Goal: Information Seeking & Learning: Learn about a topic

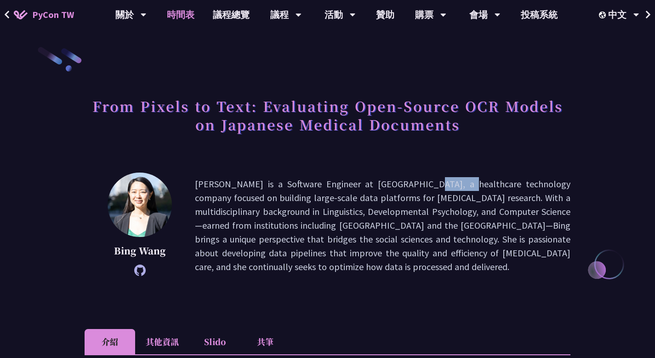
click at [173, 13] on link "時間表" at bounding box center [181, 14] width 46 height 29
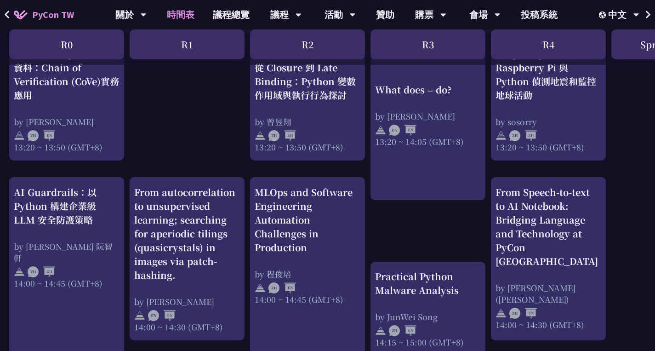
scroll to position [834, 0]
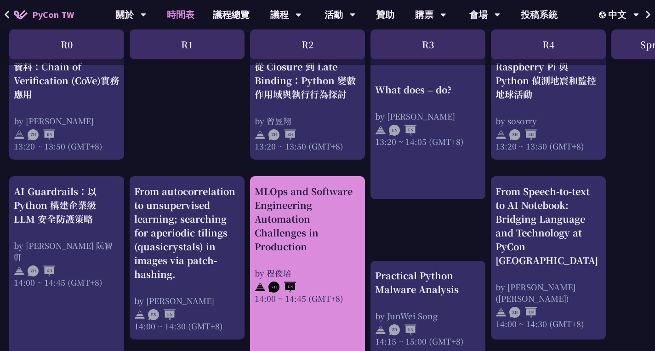
click at [333, 235] on div "MLOps and Software Engineering Automation Challenges in Production" at bounding box center [308, 218] width 106 height 69
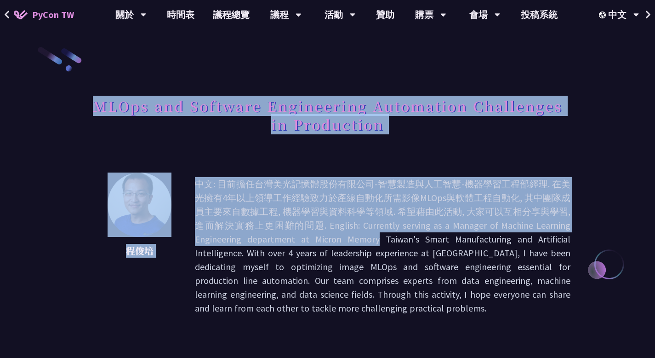
drag, startPoint x: 97, startPoint y: 103, endPoint x: 282, endPoint y: 241, distance: 231.7
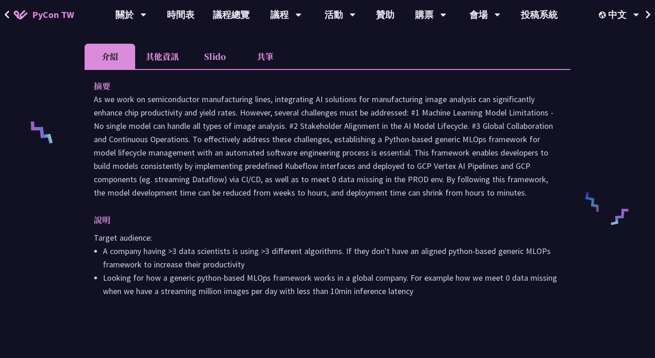
scroll to position [386, 0]
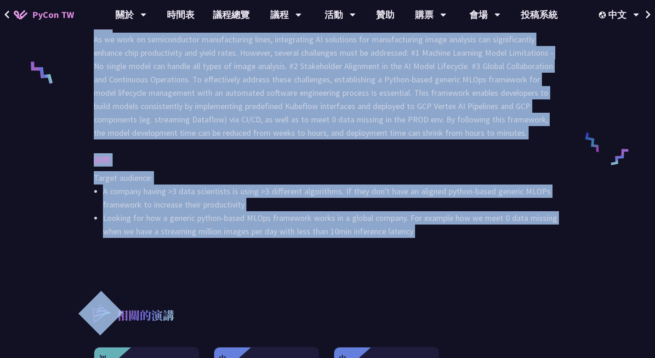
click at [421, 233] on li "Looking for how a generic python-based MLOps framework works in a global compan…" at bounding box center [332, 224] width 459 height 27
copy div "LORem ips Dolorsit Ametconsect Adipiscing Elitseddoe te Incididunt utl et: dolo…"
click at [45, 162] on div "MLOps and Software Engineering Automation Challenges in Production [PERSON_NAME…" at bounding box center [327, 101] width 655 height 974
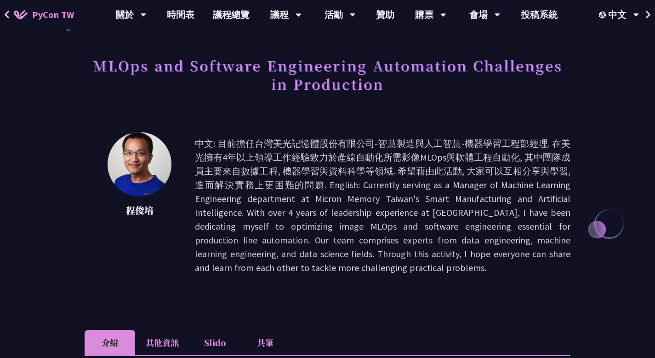
scroll to position [38, 0]
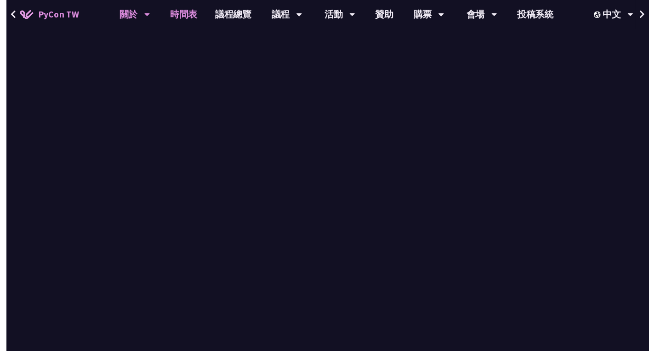
scroll to position [834, 0]
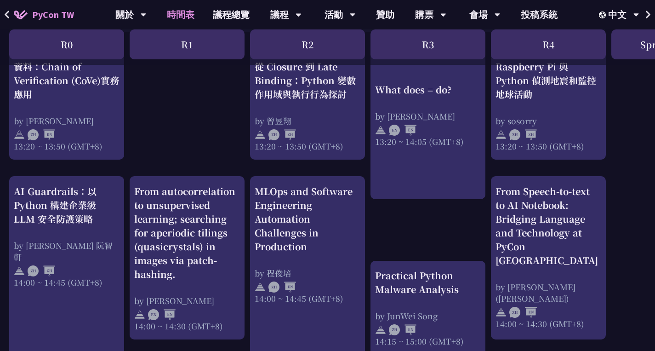
click at [80, 170] on div "print("Hello World")，然後呢？ by [PERSON_NAME] 10:50 ~ 11:35 (GMT+8) What does = do…" at bounding box center [488, 63] width 977 height 1421
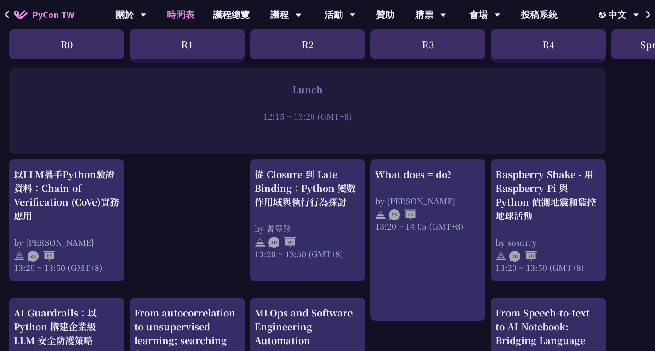
scroll to position [710, 0]
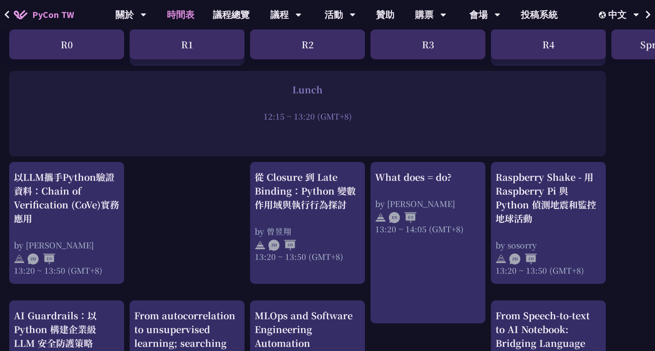
click at [80, 170] on div "以LLM攜手Python驗證資料：Chain of Verification (CoVe)實務應用 by [PERSON_NAME] 13:20 ~ 13:5…" at bounding box center [66, 223] width 115 height 122
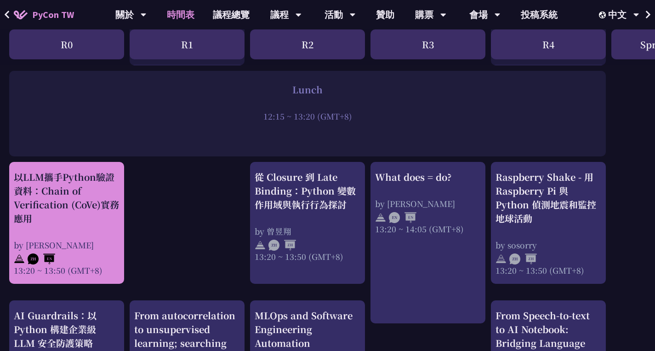
click at [69, 197] on div "以LLM攜手Python驗證資料：Chain of Verification (CoVe)實務應用" at bounding box center [67, 197] width 106 height 55
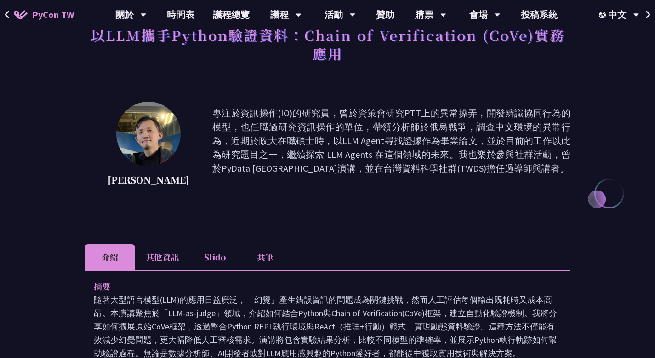
scroll to position [71, 0]
drag, startPoint x: 111, startPoint y: 184, endPoint x: 442, endPoint y: 166, distance: 330.7
click at [442, 166] on div "[PERSON_NAME] 專注於資訊操作(IO)的研究員，曾於資策會研究PTT上的異常操弄，開發辨識協同行為的模型，也任職過研究資訊操作的單位，帶領分析師於…" at bounding box center [328, 147] width 486 height 92
copy div "[PERSON_NAME] 專注於資訊操作(IO)的研究員，曾於資策會研究PTT上的異常操弄，開發辨識協同行為的模型，也任職過研究資訊操作的單位，帶領分析師於…"
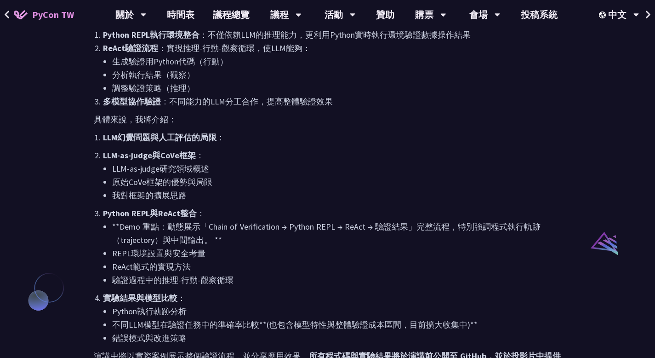
scroll to position [801, 0]
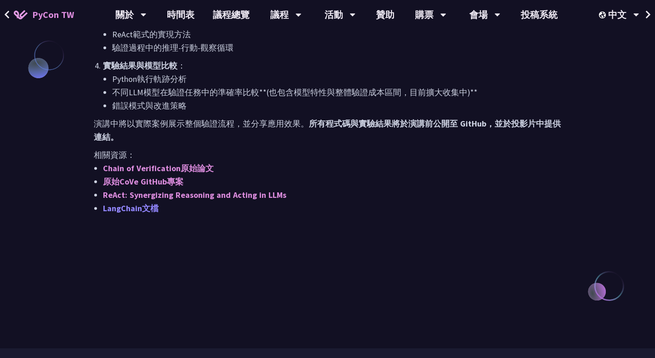
click at [140, 205] on link "LangChain文檔" at bounding box center [131, 208] width 56 height 11
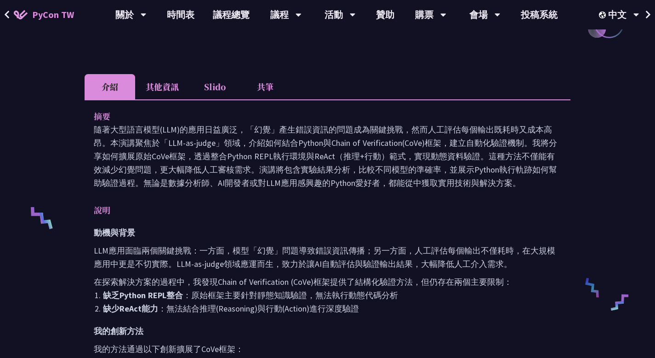
scroll to position [241, 0]
click at [171, 87] on li "其他資訊" at bounding box center [162, 87] width 54 height 25
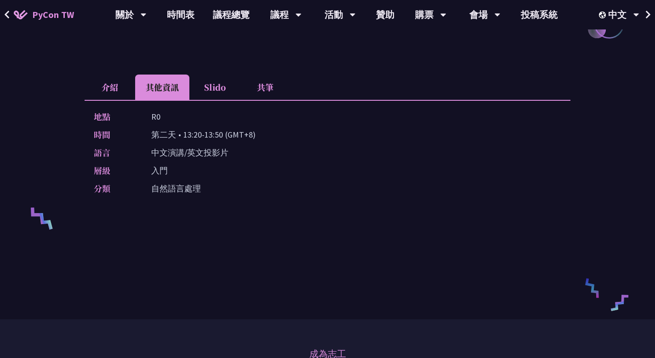
click at [214, 86] on li "Slido" at bounding box center [214, 87] width 51 height 25
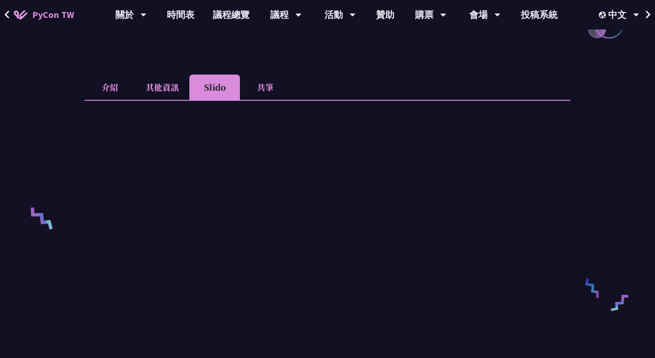
click at [268, 88] on li "共筆" at bounding box center [265, 87] width 51 height 25
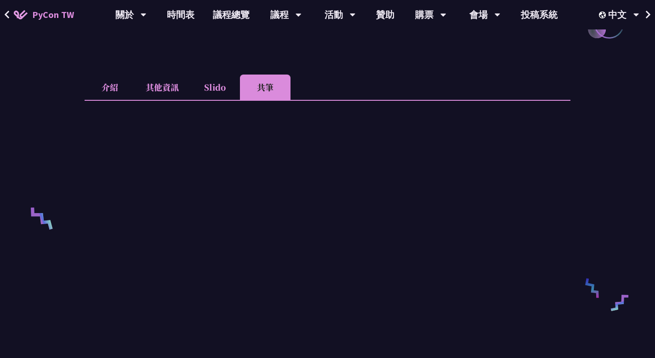
click at [67, 84] on div "以LLM攜手Python驗證資料：Chain of Verification (CoVe)實務應用 [PERSON_NAME] 專注於資訊操作(IO)的研究員…" at bounding box center [327, 180] width 655 height 842
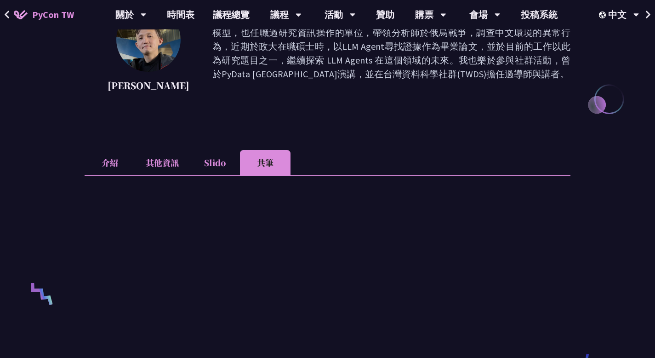
scroll to position [166, 0]
click at [166, 165] on li "其他資訊" at bounding box center [162, 161] width 54 height 25
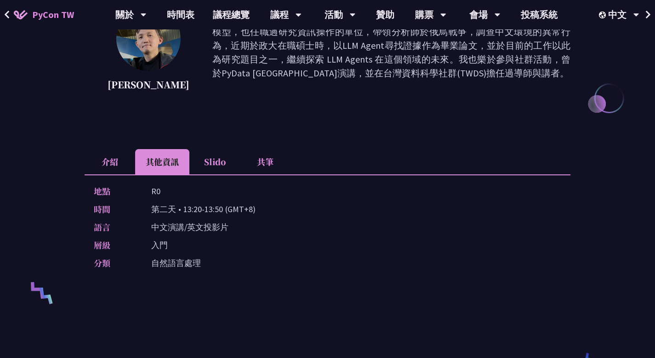
click at [264, 161] on li "共筆" at bounding box center [265, 161] width 51 height 25
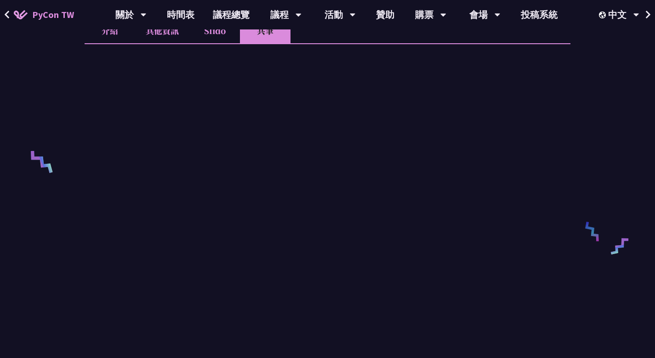
scroll to position [297, 0]
click at [190, 13] on link "時間表" at bounding box center [181, 14] width 46 height 29
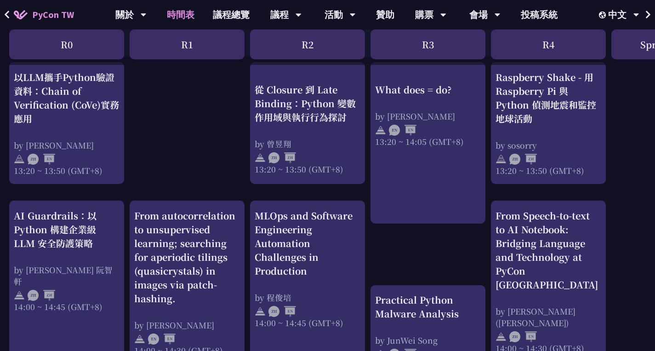
scroll to position [812, 0]
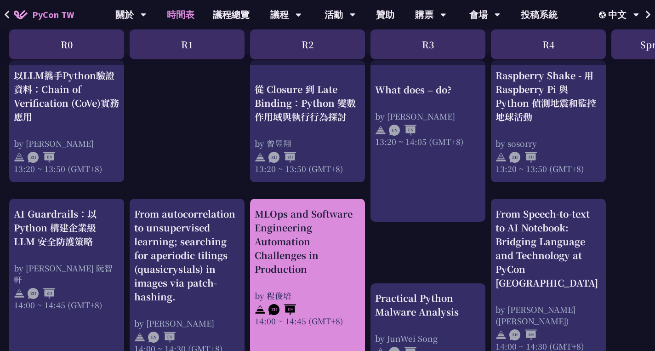
click at [272, 203] on div "MLOps and Software Engineering Automation Challenges in Production by [PERSON_N…" at bounding box center [307, 289] width 115 height 180
click at [279, 257] on div "MLOps and Software Engineering Automation Challenges in Production" at bounding box center [308, 241] width 106 height 69
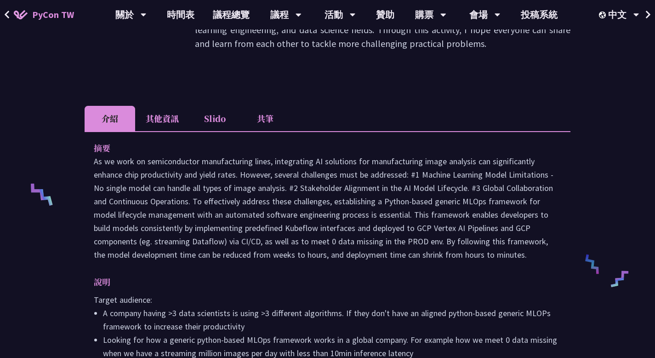
scroll to position [264, 0]
click at [165, 120] on li "其他資訊" at bounding box center [162, 118] width 54 height 25
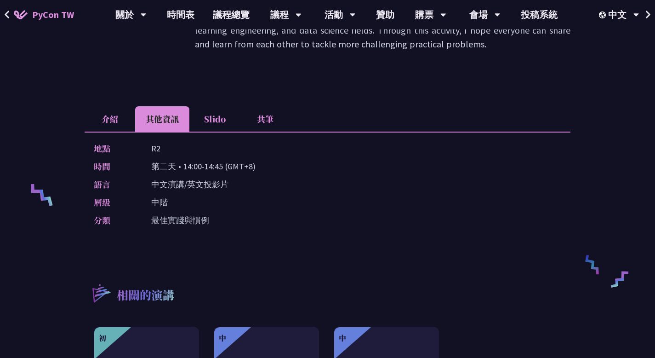
click at [212, 115] on li "Slido" at bounding box center [214, 118] width 51 height 25
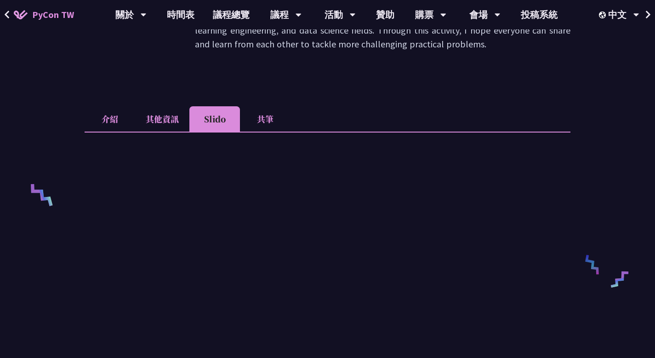
click at [267, 117] on li "共筆" at bounding box center [265, 118] width 51 height 25
